Goal: Find specific page/section: Find specific page/section

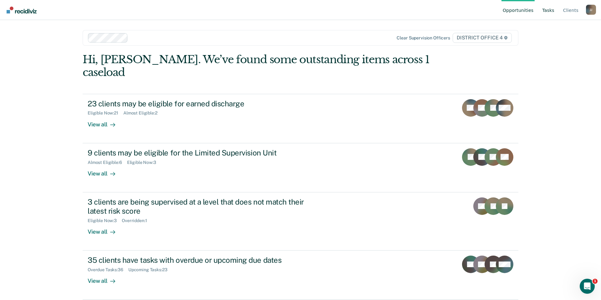
click at [550, 10] on link "Tasks" at bounding box center [548, 10] width 15 height 20
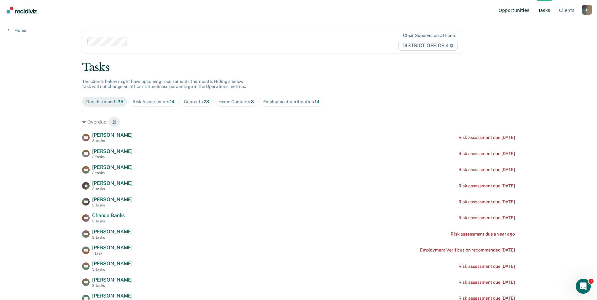
click at [523, 10] on link "Opportunities" at bounding box center [513, 10] width 33 height 20
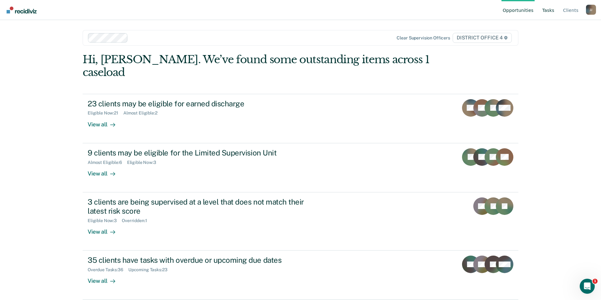
click at [550, 13] on link "Tasks" at bounding box center [548, 10] width 15 height 20
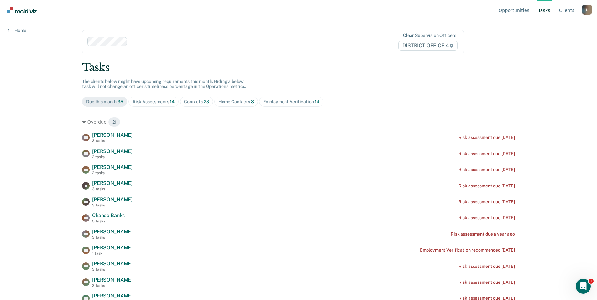
click at [154, 101] on div "Risk Assessments 14" at bounding box center [154, 101] width 42 height 5
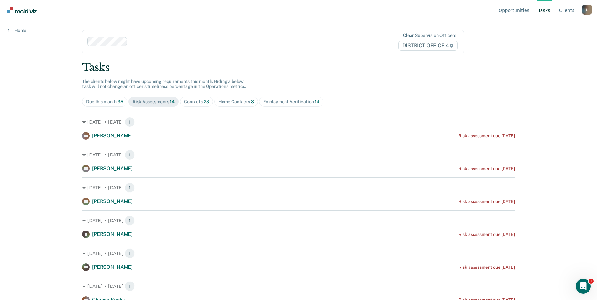
click at [194, 102] on div "Contacts 28" at bounding box center [196, 101] width 25 height 5
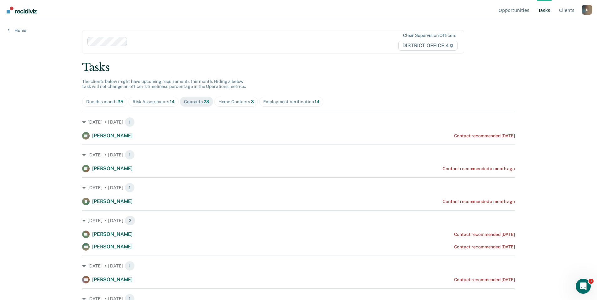
click at [152, 100] on div "Risk Assessments 14" at bounding box center [154, 101] width 42 height 5
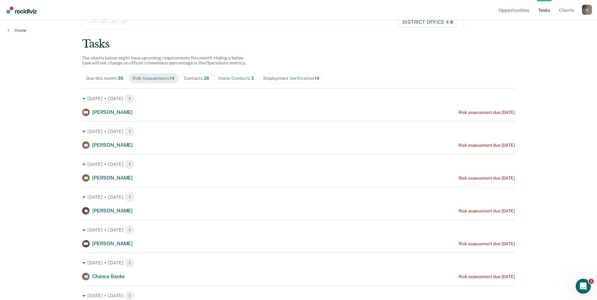
scroll to position [16, 0]
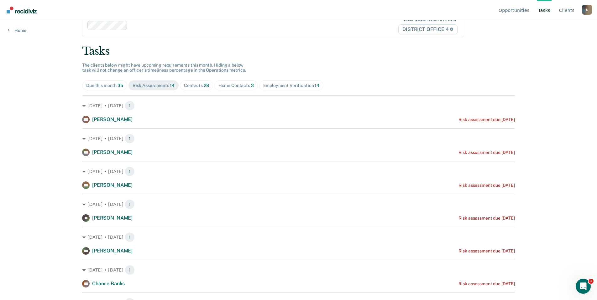
click at [199, 86] on div "Contacts 28" at bounding box center [196, 85] width 25 height 5
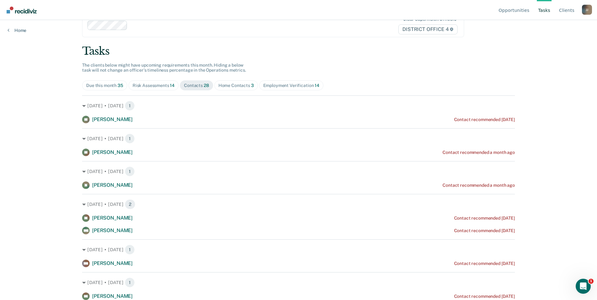
click at [162, 86] on div "Risk Assessments 14" at bounding box center [154, 85] width 42 height 5
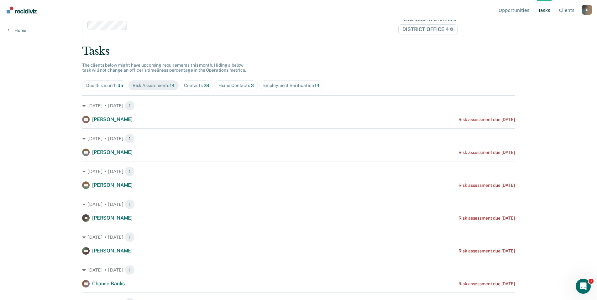
click at [198, 85] on div "Contacts 28" at bounding box center [196, 85] width 25 height 5
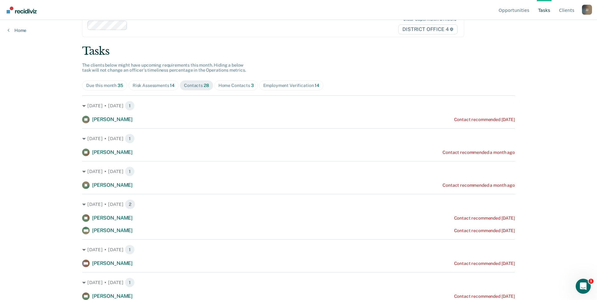
click at [155, 88] on div "Risk Assessments 14" at bounding box center [154, 85] width 42 height 5
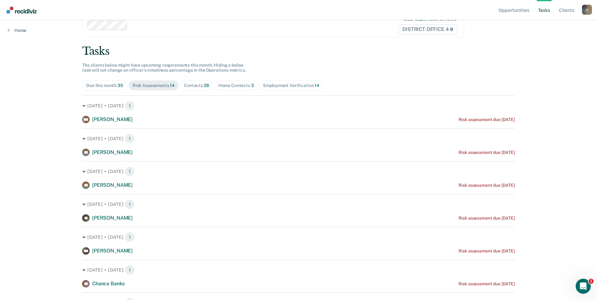
click at [194, 86] on div "Contacts 28" at bounding box center [196, 85] width 25 height 5
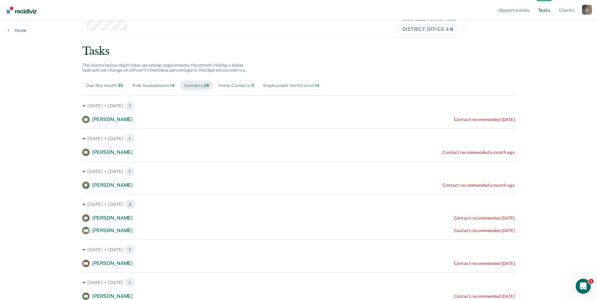
click at [145, 87] on div "Risk Assessments 14" at bounding box center [154, 85] width 42 height 5
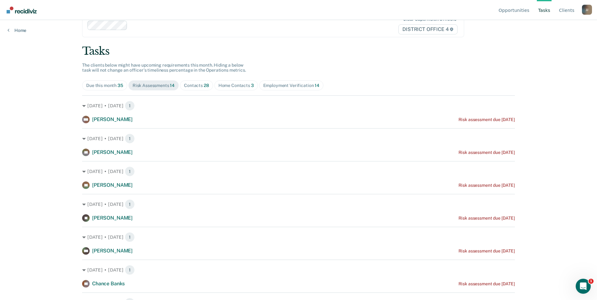
click at [196, 87] on div "Contacts 28" at bounding box center [196, 85] width 25 height 5
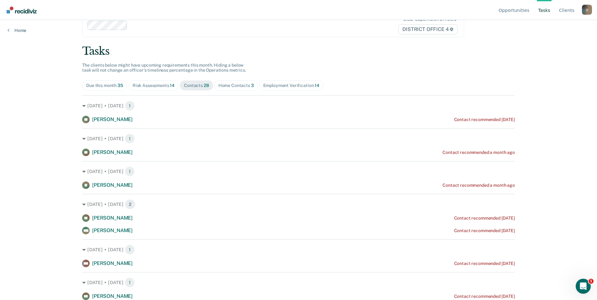
click at [154, 88] on div "Risk Assessments 14" at bounding box center [154, 85] width 42 height 5
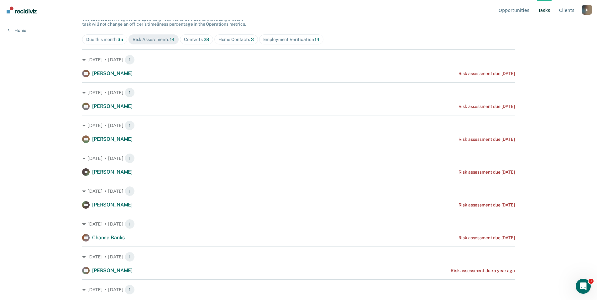
scroll to position [0, 0]
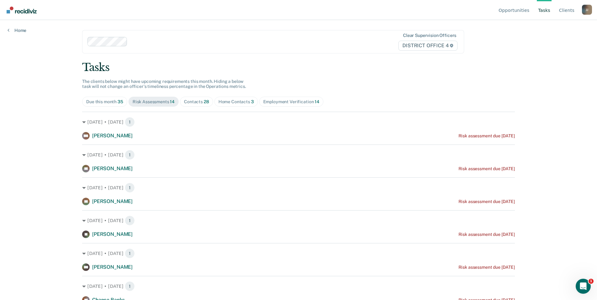
click at [192, 102] on div "Contacts 28" at bounding box center [196, 101] width 25 height 5
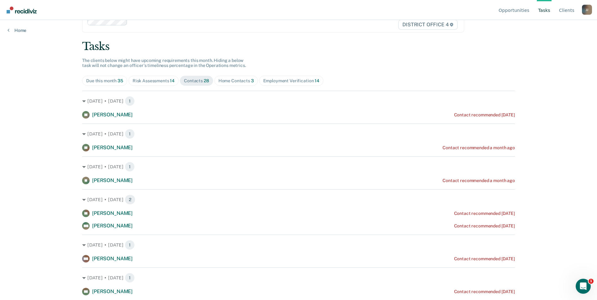
scroll to position [63, 0]
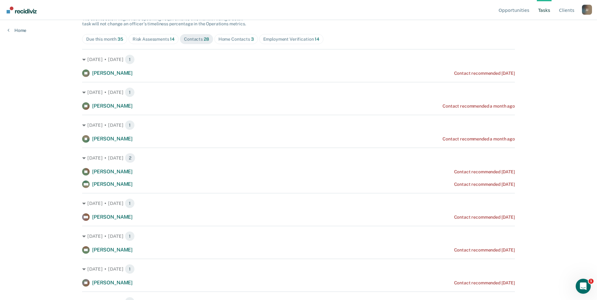
click at [153, 40] on div "Risk Assessments 14" at bounding box center [154, 39] width 42 height 5
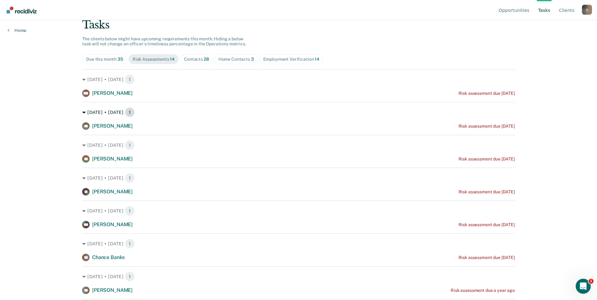
scroll to position [0, 0]
